Goal: Information Seeking & Learning: Learn about a topic

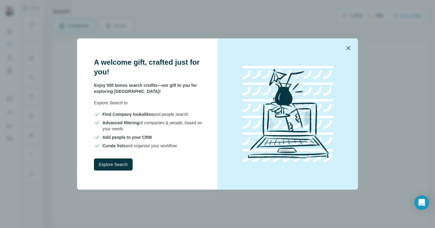
click at [349, 47] on icon "button" at bounding box center [348, 47] width 7 height 7
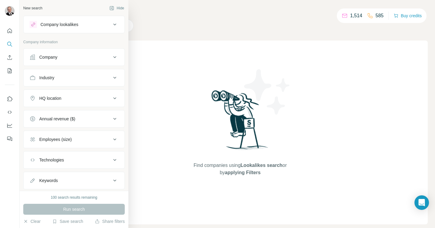
click at [48, 79] on div "Industry" at bounding box center [46, 78] width 15 height 6
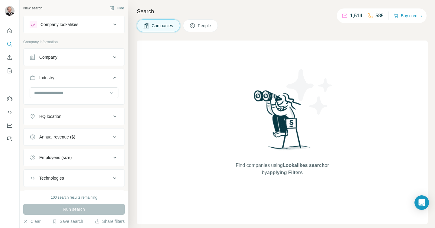
click at [53, 58] on div "Company" at bounding box center [48, 57] width 18 height 6
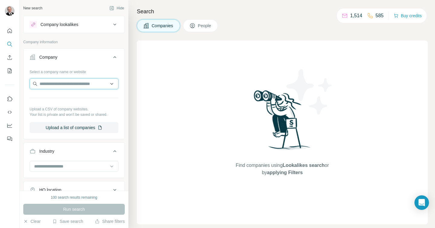
click at [57, 84] on input "text" at bounding box center [74, 83] width 89 height 11
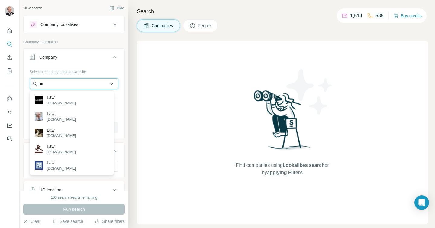
type input "*"
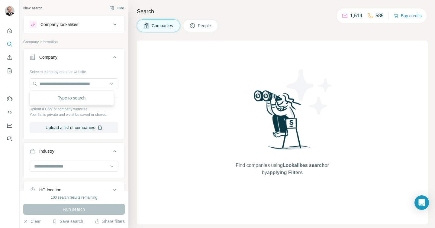
click at [18, 164] on div at bounding box center [10, 114] width 20 height 228
click at [44, 164] on input at bounding box center [71, 166] width 75 height 7
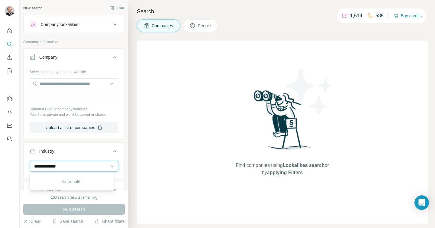
type input "**********"
click at [73, 179] on p "No results" at bounding box center [71, 182] width 19 height 6
click at [46, 166] on input at bounding box center [71, 166] width 75 height 7
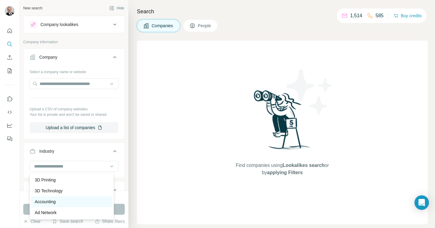
click at [45, 199] on p "Accounting" at bounding box center [45, 201] width 21 height 6
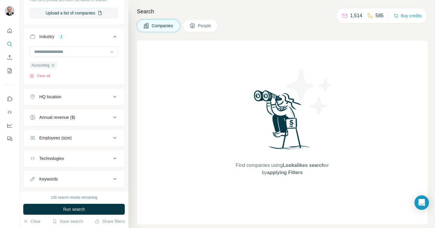
scroll to position [105, 0]
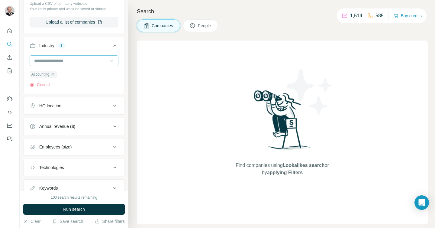
click at [109, 63] on icon at bounding box center [112, 61] width 6 height 6
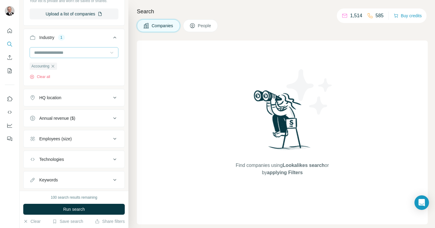
scroll to position [129, 0]
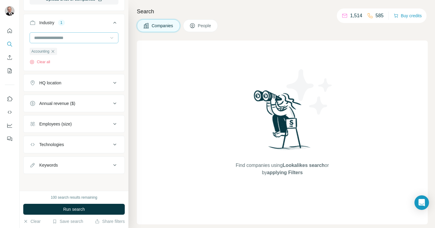
click at [111, 124] on icon at bounding box center [114, 123] width 7 height 7
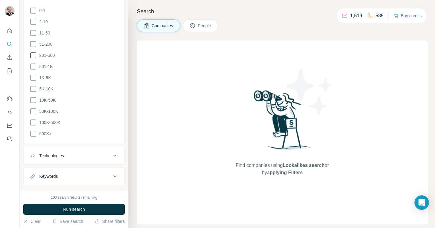
scroll to position [263, 0]
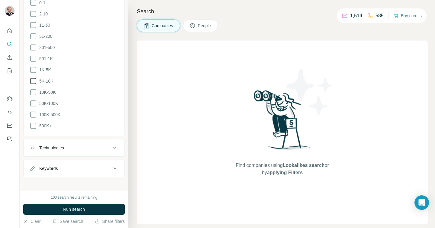
click at [34, 80] on icon at bounding box center [33, 80] width 7 height 7
click at [35, 93] on icon at bounding box center [33, 92] width 7 height 7
click at [36, 100] on icon at bounding box center [33, 103] width 6 height 6
click at [35, 113] on icon at bounding box center [33, 114] width 7 height 7
click at [35, 124] on icon at bounding box center [33, 125] width 7 height 7
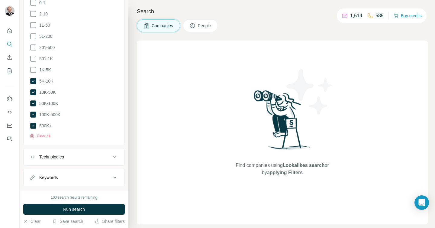
scroll to position [272, 0]
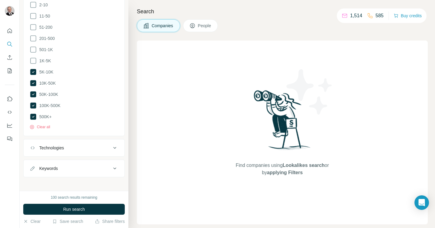
click at [111, 145] on icon at bounding box center [114, 147] width 7 height 7
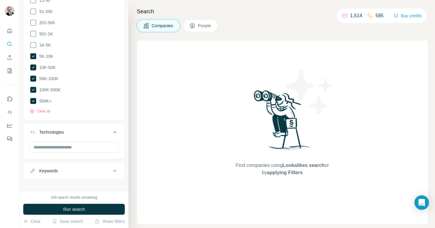
scroll to position [290, 0]
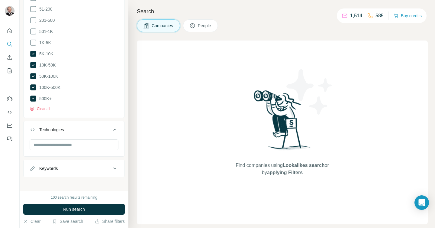
click at [111, 165] on icon at bounding box center [114, 168] width 7 height 7
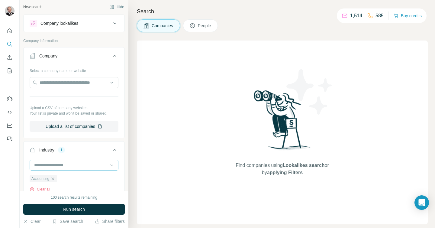
scroll to position [0, 0]
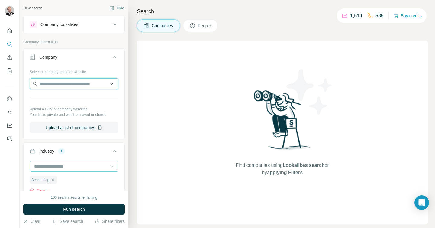
click at [98, 83] on input "text" at bounding box center [74, 83] width 89 height 11
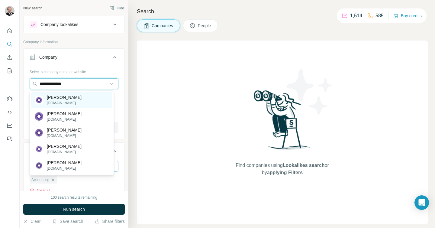
type input "**********"
click at [77, 98] on p "[PERSON_NAME]" at bounding box center [64, 97] width 35 height 6
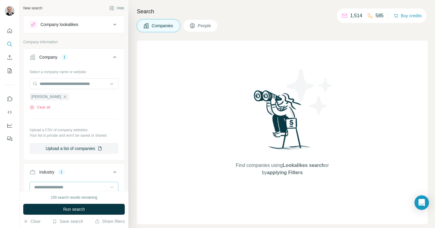
click at [28, 79] on div "Select a company name or website [PERSON_NAME] Clear all Upload a CSV of compan…" at bounding box center [74, 113] width 101 height 92
click at [50, 23] on div "Company lookalikes" at bounding box center [59, 24] width 38 height 6
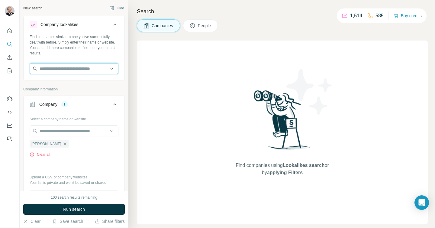
click at [51, 70] on input "text" at bounding box center [74, 68] width 89 height 11
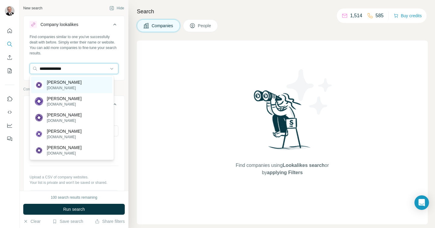
type input "**********"
click at [56, 89] on p "[DOMAIN_NAME]" at bounding box center [64, 87] width 35 height 5
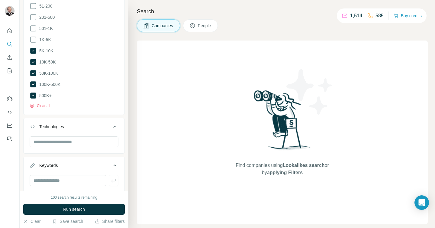
scroll to position [379, 0]
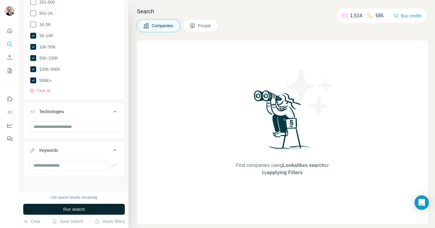
click at [78, 208] on span "Run search" at bounding box center [74, 209] width 22 height 6
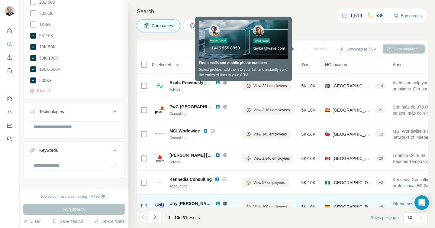
scroll to position [0, 0]
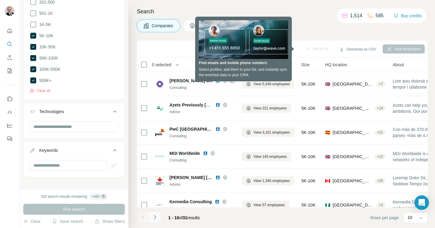
click at [157, 217] on icon "Navigate to next page" at bounding box center [155, 217] width 6 height 6
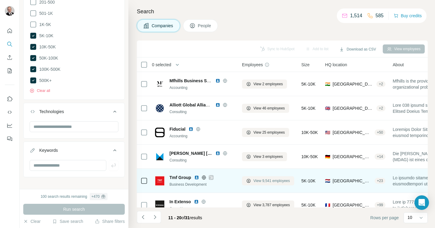
click at [259, 180] on span "View 9,541 employees" at bounding box center [271, 180] width 37 height 5
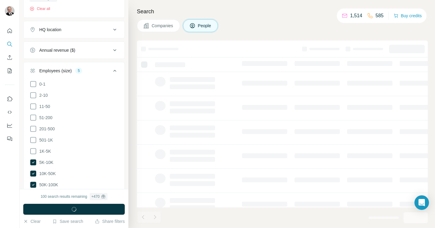
scroll to position [506, 0]
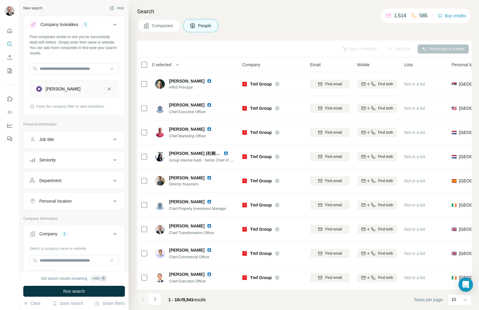
click at [106, 88] on icon "Grant Thornton-remove-button" at bounding box center [108, 89] width 5 height 6
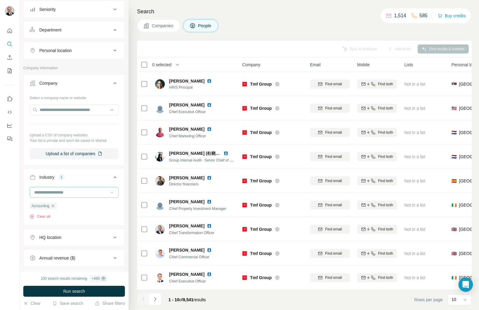
scroll to position [116, 0]
click at [70, 190] on input at bounding box center [71, 192] width 75 height 7
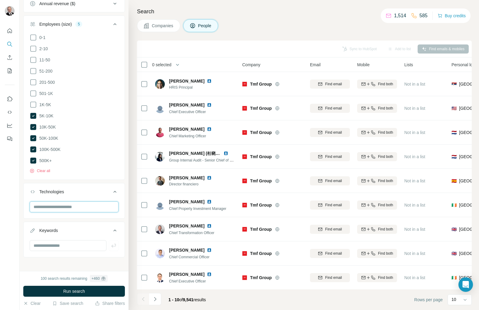
click at [54, 205] on input "text" at bounding box center [74, 206] width 89 height 11
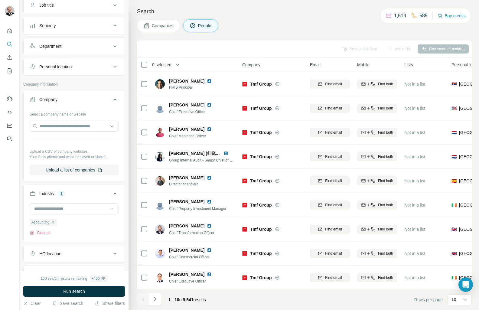
scroll to position [99, 0]
click at [50, 206] on input at bounding box center [71, 208] width 75 height 7
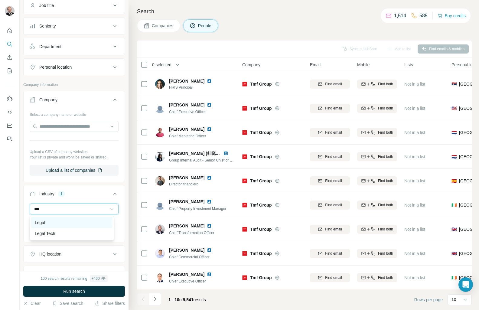
type input "***"
click at [44, 221] on p "Legal" at bounding box center [40, 222] width 10 height 6
click at [55, 223] on icon "button" at bounding box center [52, 222] width 5 height 5
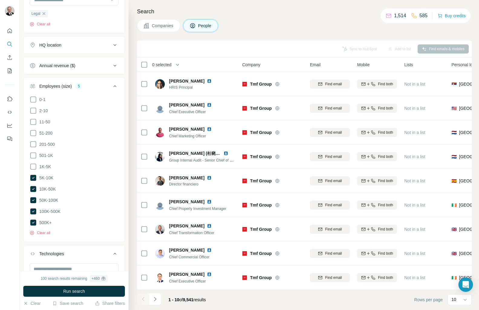
scroll to position [369, 0]
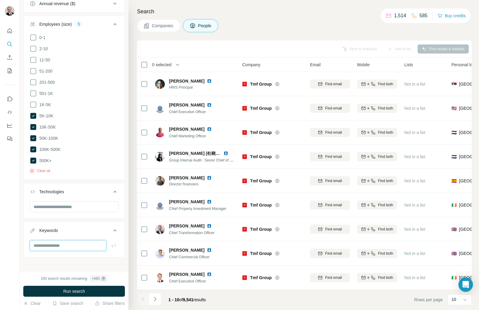
click at [51, 227] on input "text" at bounding box center [68, 245] width 77 height 11
type input "**********"
click at [109, 227] on button "button" at bounding box center [114, 245] width 10 height 11
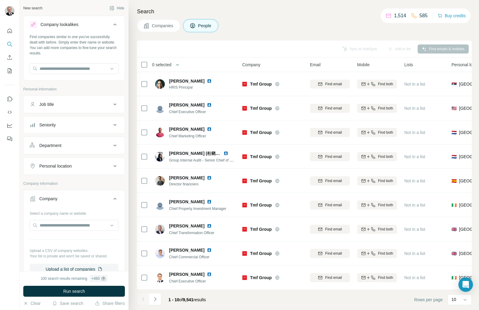
click at [111, 124] on icon at bounding box center [114, 124] width 7 height 7
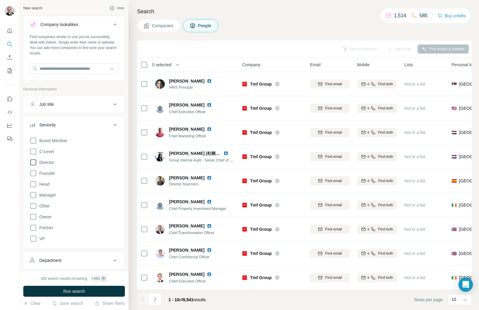
click at [35, 164] on icon at bounding box center [33, 162] width 7 height 7
click at [35, 152] on icon at bounding box center [33, 151] width 7 height 7
click at [36, 182] on icon at bounding box center [33, 184] width 6 height 6
click at [35, 196] on icon at bounding box center [33, 194] width 7 height 7
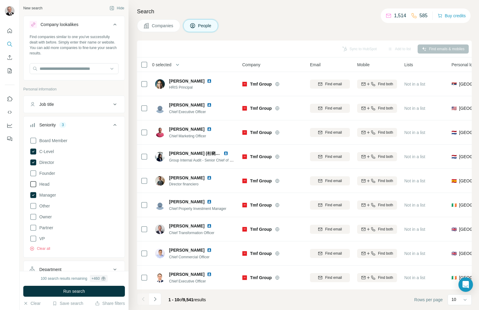
click at [33, 183] on icon at bounding box center [33, 183] width 7 height 7
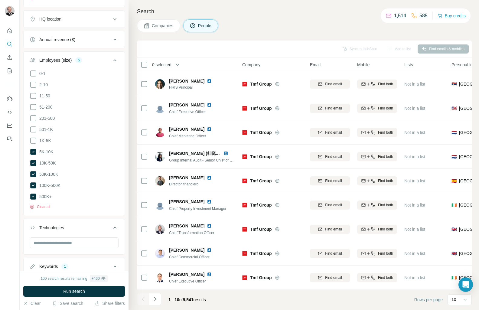
scroll to position [515, 0]
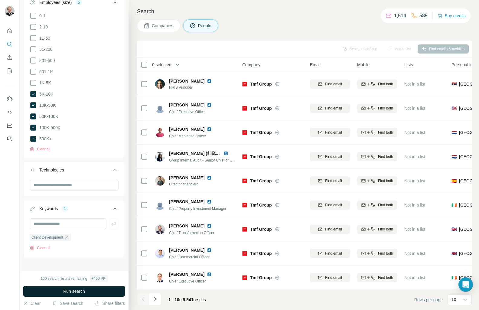
click at [78, 227] on span "Run search" at bounding box center [74, 291] width 22 height 6
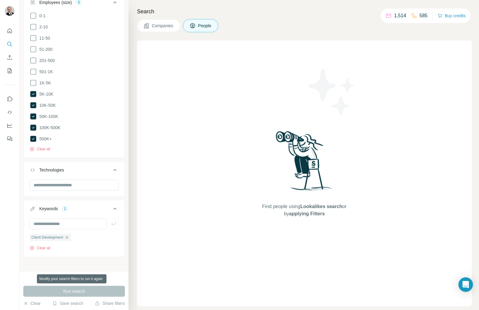
click at [78, 227] on div "Run search" at bounding box center [74, 290] width 102 height 11
click at [66, 219] on input "text" at bounding box center [68, 223] width 77 height 11
type input "**********"
click at [111, 221] on icon "button" at bounding box center [114, 224] width 6 height 6
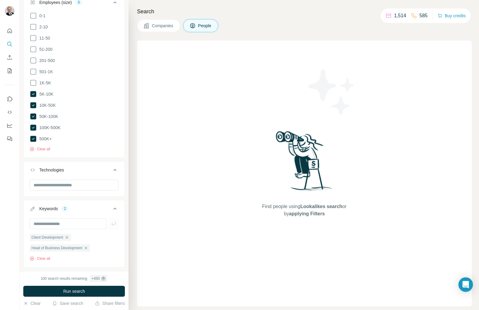
scroll to position [526, 0]
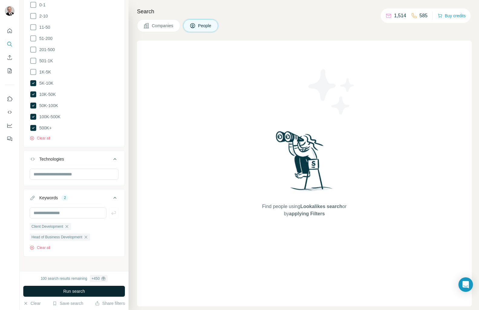
click at [82, 227] on span "Run search" at bounding box center [74, 291] width 22 height 6
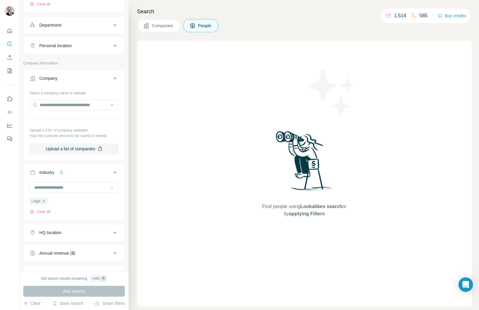
scroll to position [233, 0]
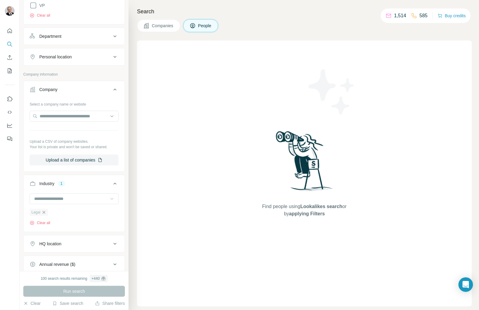
click at [45, 212] on icon "button" at bounding box center [43, 212] width 5 height 5
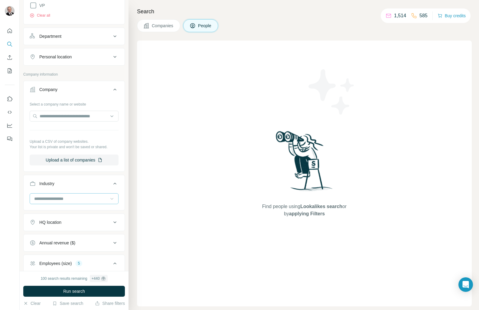
click at [50, 201] on input at bounding box center [71, 198] width 75 height 7
type input "*"
type input "***"
click at [49, 211] on p "Accounting" at bounding box center [45, 212] width 21 height 6
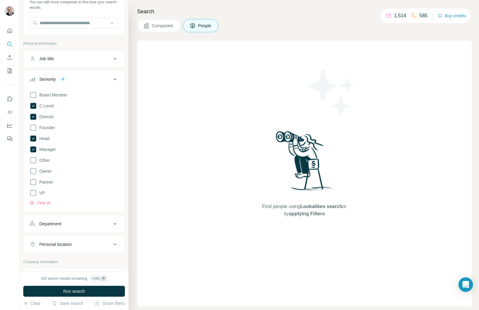
scroll to position [48, 0]
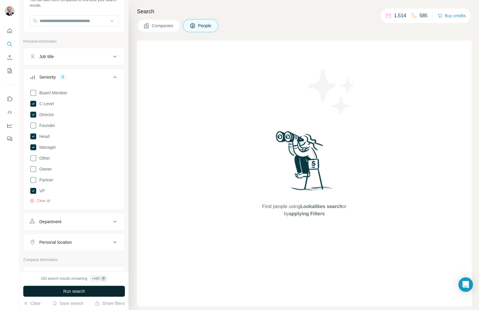
click at [75, 227] on button "Run search" at bounding box center [74, 290] width 102 height 11
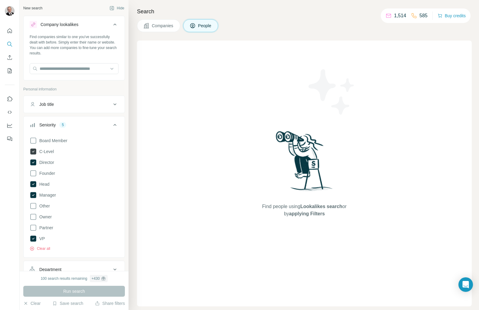
click at [31, 150] on icon at bounding box center [33, 151] width 6 height 6
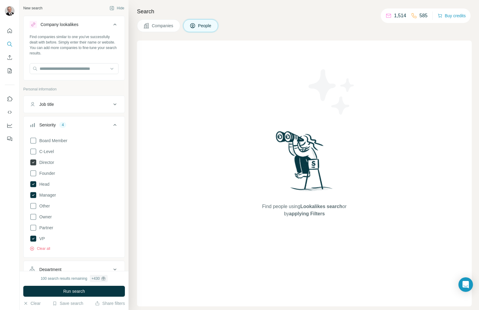
click at [34, 162] on icon at bounding box center [33, 162] width 6 height 6
click at [9, 28] on icon "Quick start" at bounding box center [10, 31] width 6 height 6
